Goal: Communication & Community: Answer question/provide support

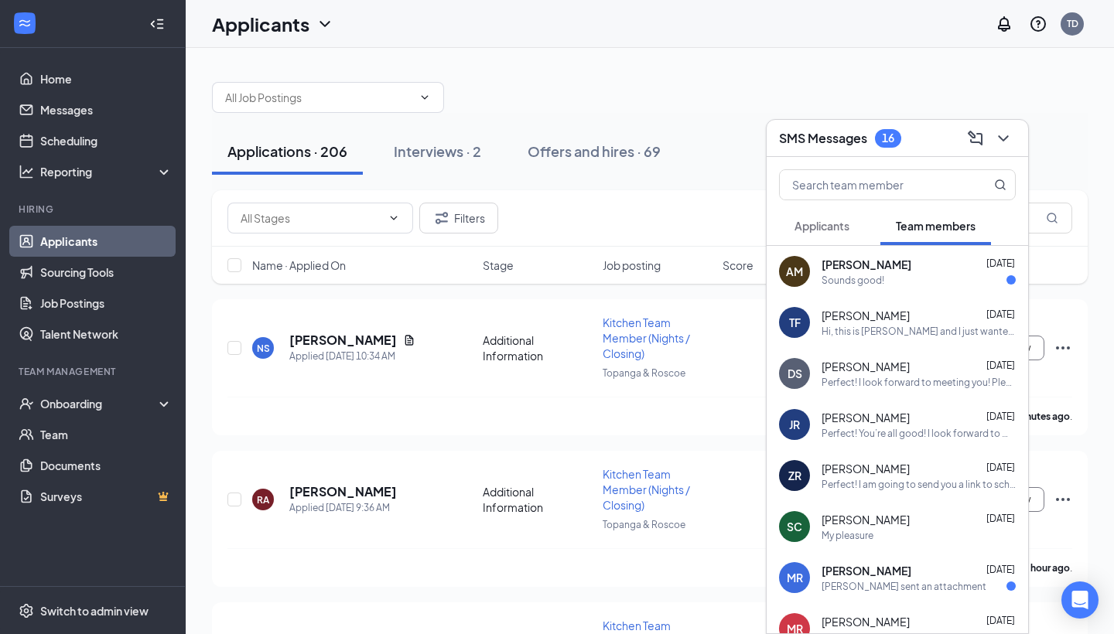
click at [826, 229] on span "Applicants" at bounding box center [822, 226] width 55 height 14
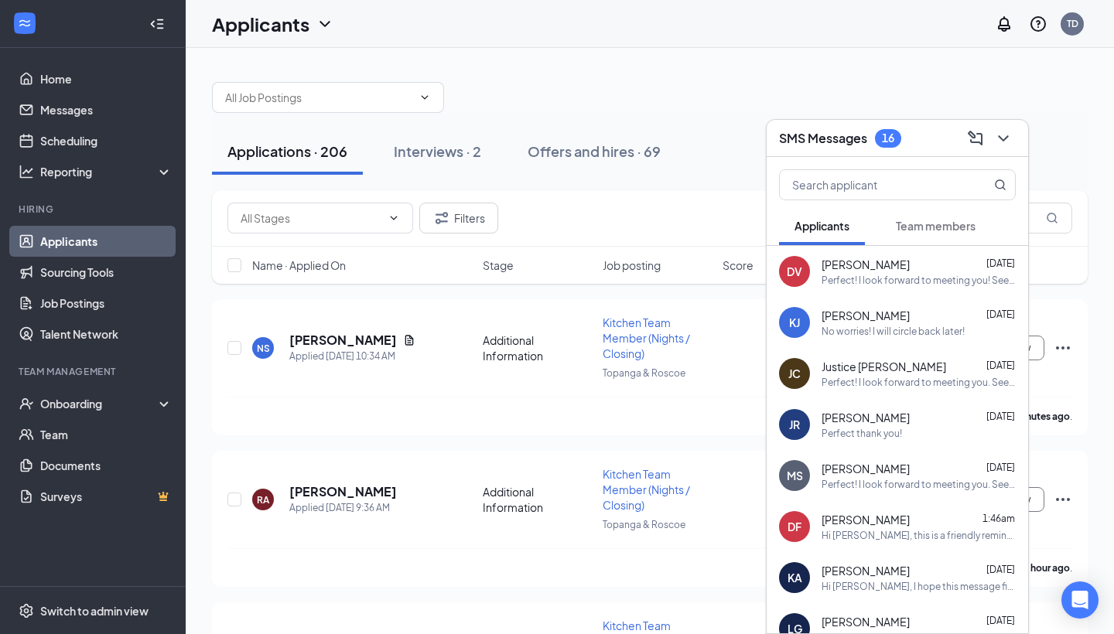
scroll to position [123, 0]
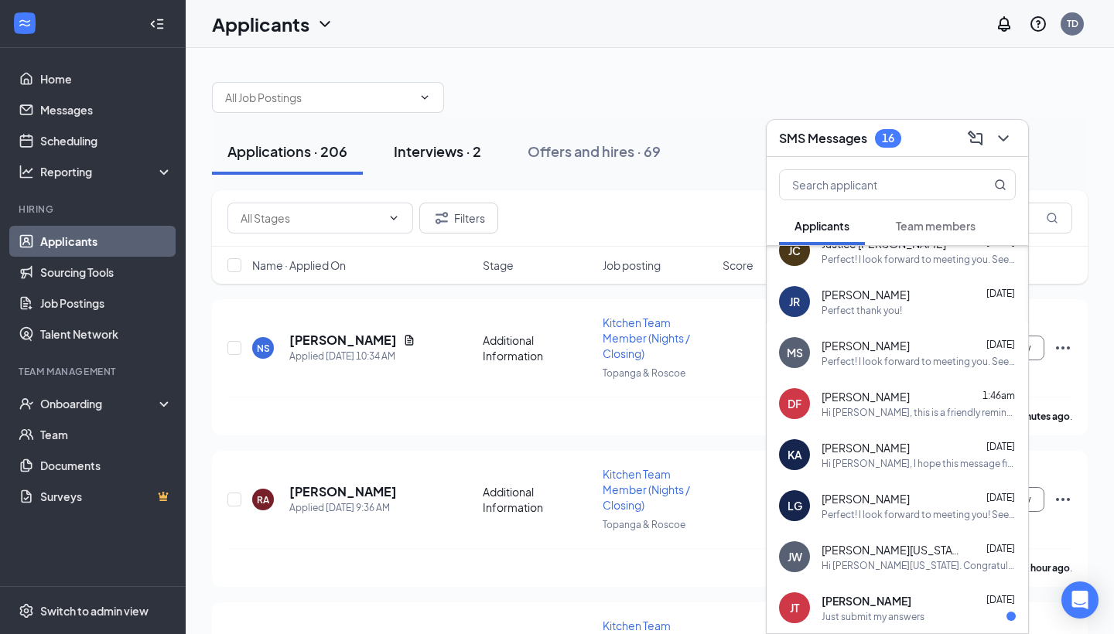
click at [453, 150] on div "Interviews · 2" at bounding box center [437, 151] width 87 height 19
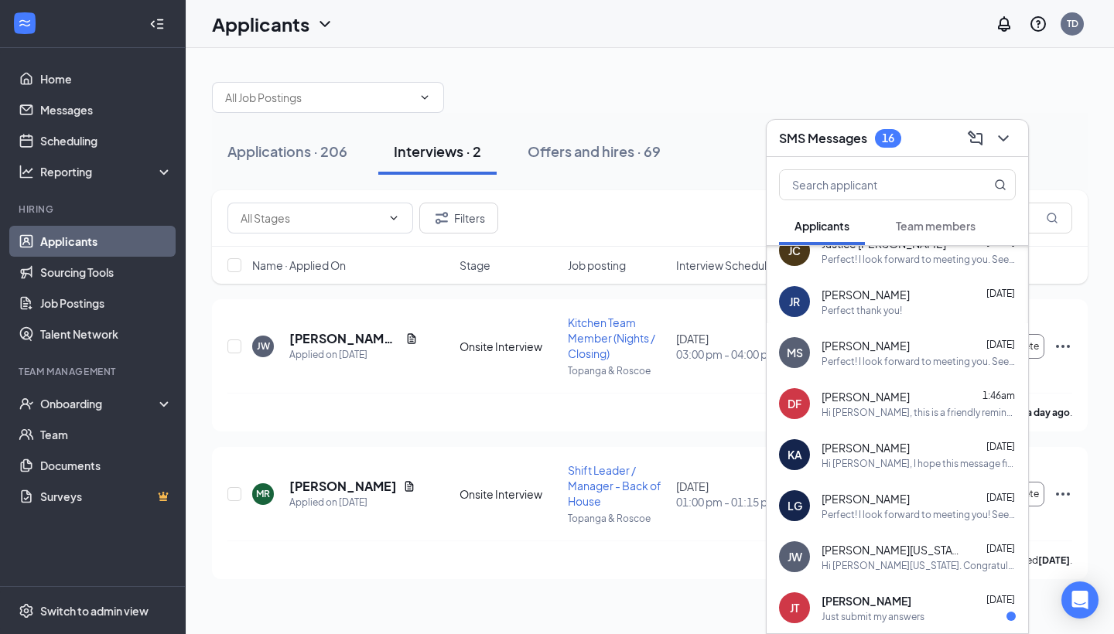
click at [101, 243] on link "Applicants" at bounding box center [106, 241] width 132 height 31
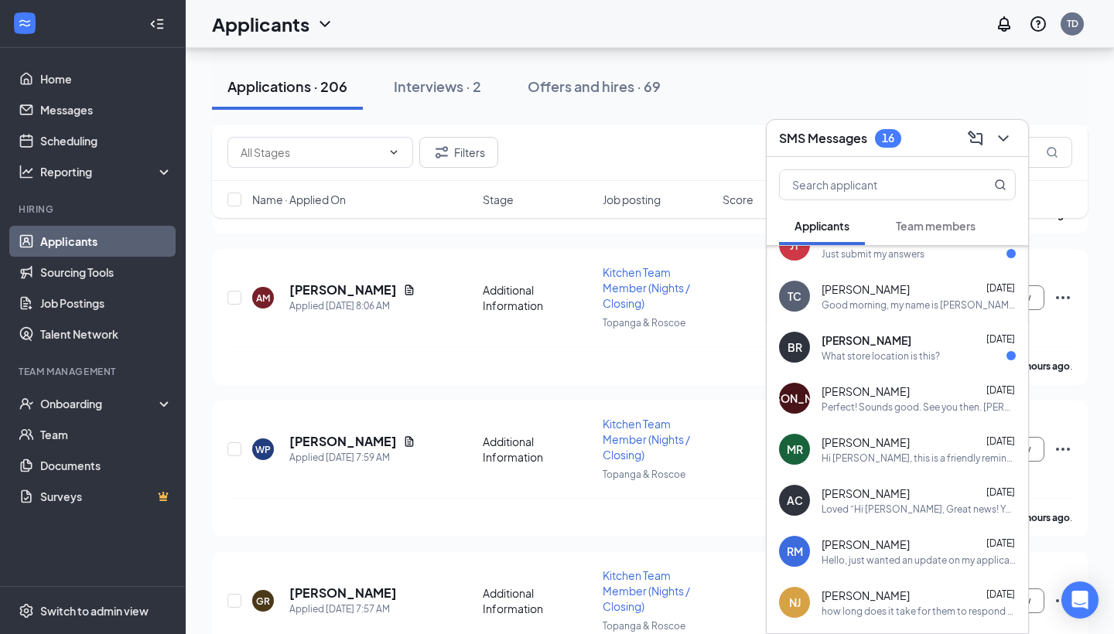
scroll to position [491, 0]
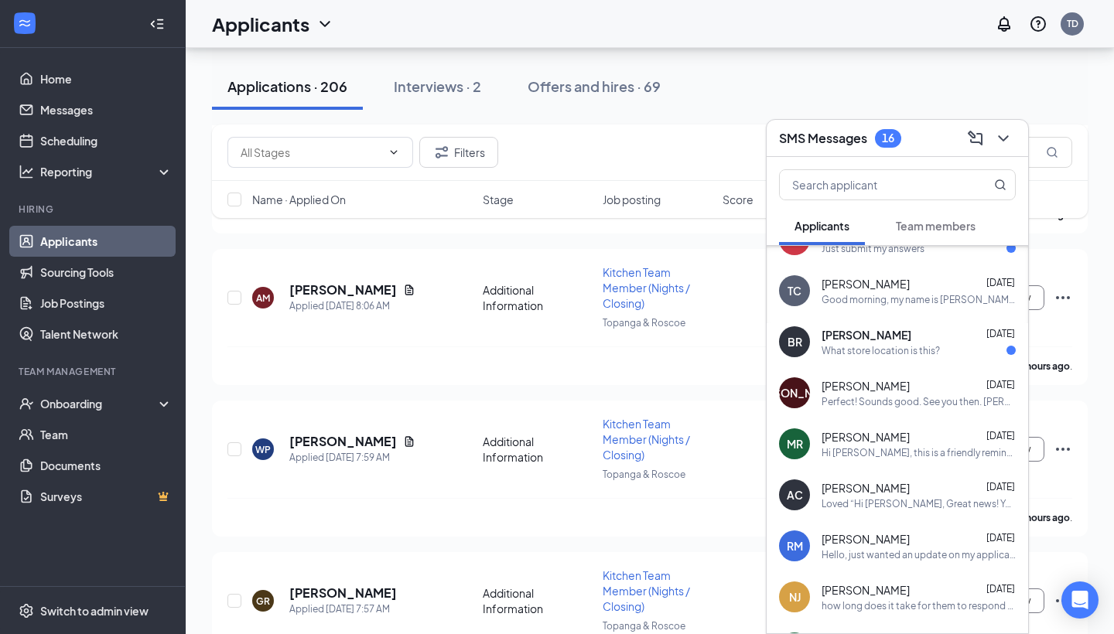
click at [891, 397] on div "Perfect! Sounds good. See you then. [PERSON_NAME]" at bounding box center [919, 401] width 194 height 13
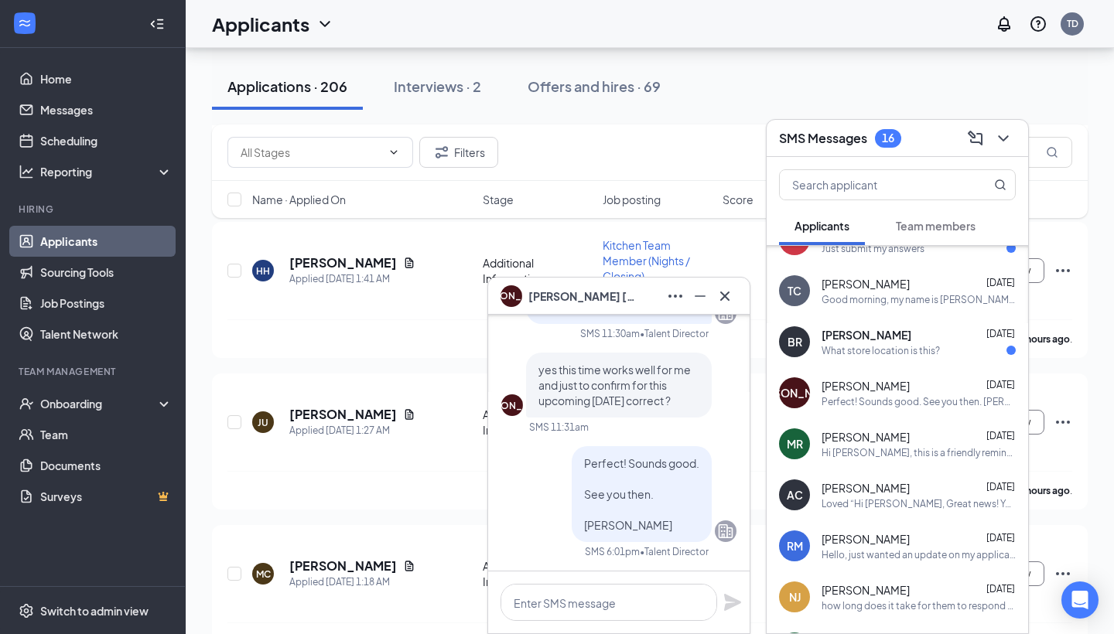
scroll to position [0, 0]
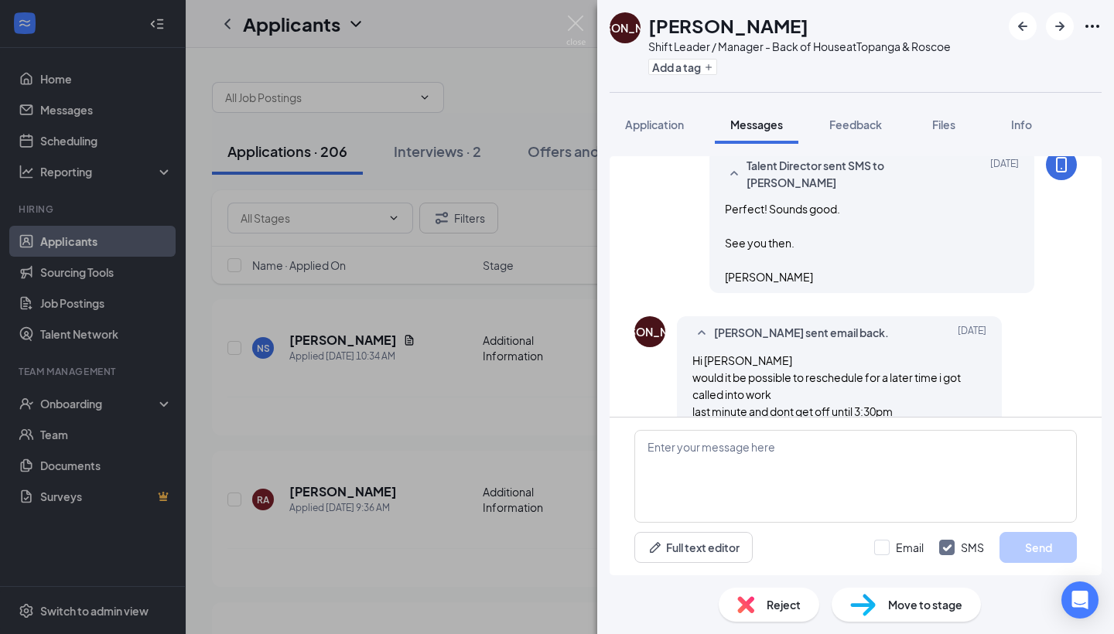
scroll to position [1313, 0]
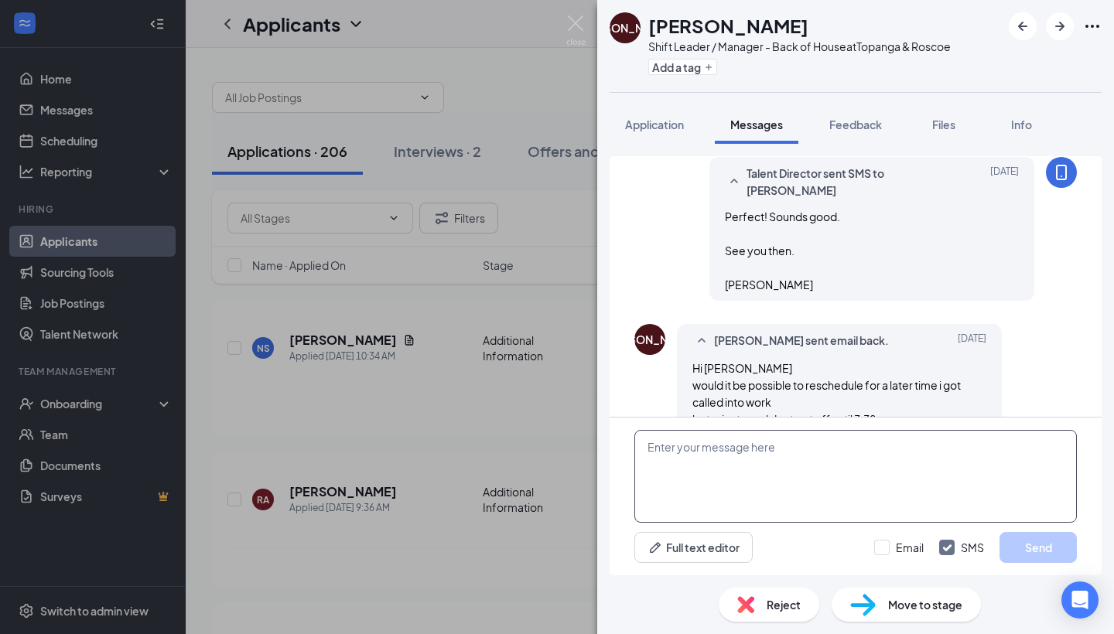
click at [729, 453] on textarea at bounding box center [855, 476] width 443 height 93
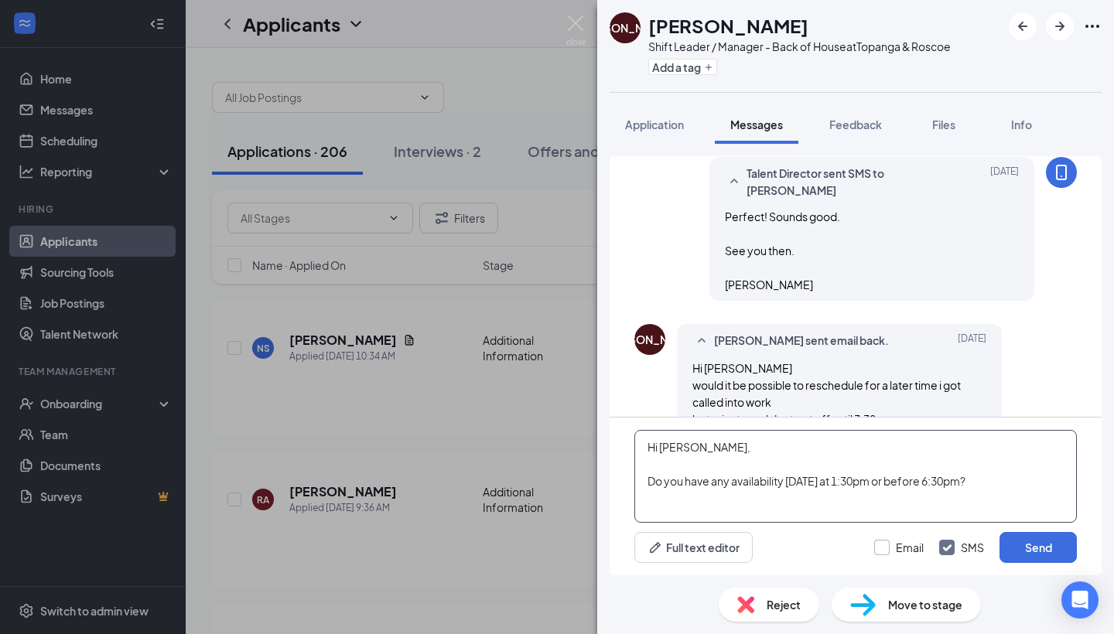
type textarea "Hi [PERSON_NAME], Do you have any availability [DATE] at 1:30pm or before 6:30p…"
click at [881, 551] on div at bounding box center [881, 547] width 15 height 15
click at [881, 551] on input "Email" at bounding box center [899, 547] width 50 height 15
checkbox input "true"
click at [1030, 552] on button "Send" at bounding box center [1038, 547] width 77 height 31
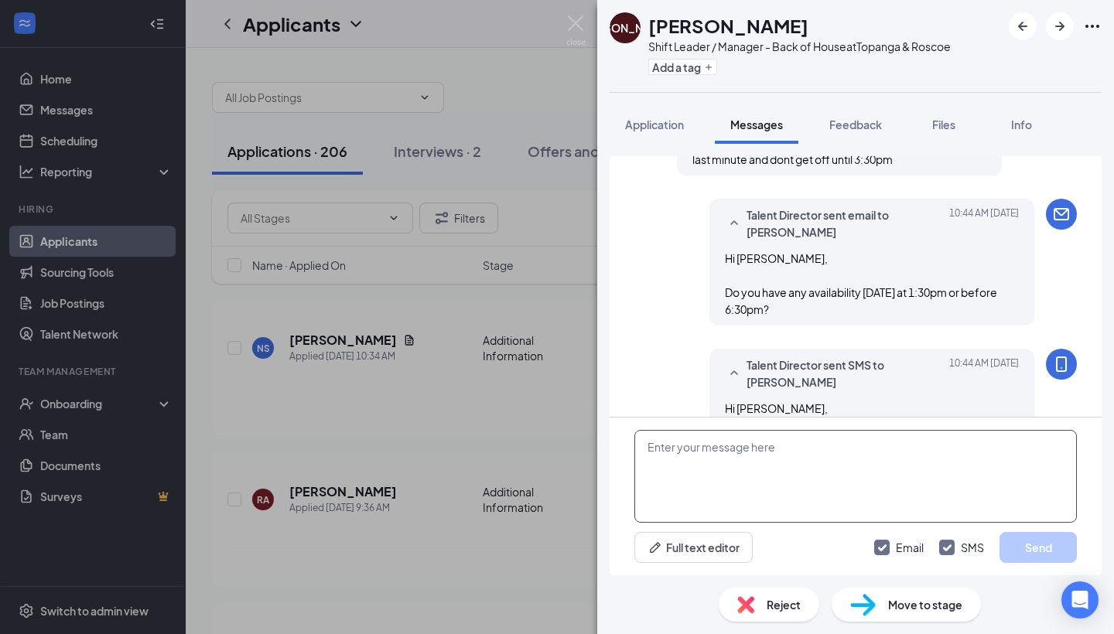
scroll to position [1613, 0]
